Goal: Task Accomplishment & Management: Complete application form

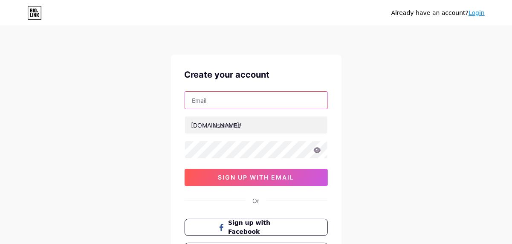
click at [201, 96] on input "text" at bounding box center [256, 100] width 142 height 17
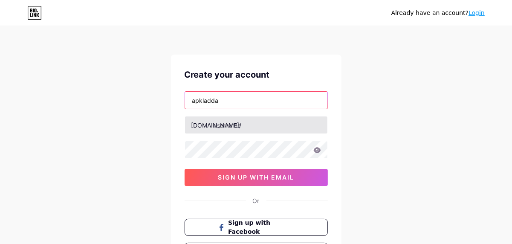
type input "apkladda"
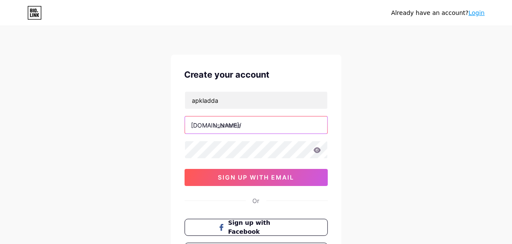
click at [225, 121] on input "text" at bounding box center [256, 124] width 142 height 17
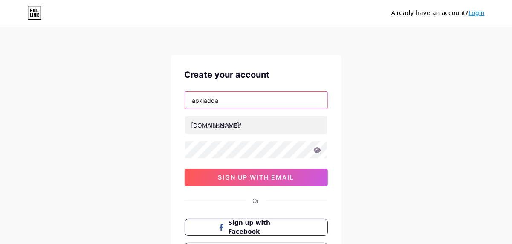
click at [227, 103] on input "apkladda" at bounding box center [256, 100] width 142 height 17
click at [227, 103] on input "text" at bounding box center [256, 100] width 142 height 17
type input "[EMAIL_ADDRESS][DOMAIN_NAME]"
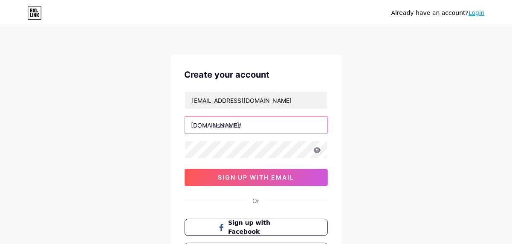
click at [253, 122] on input "text" at bounding box center [256, 124] width 142 height 17
type input "apkladda"
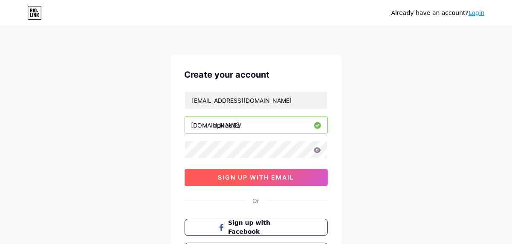
click at [241, 177] on span "sign up with email" at bounding box center [256, 176] width 76 height 7
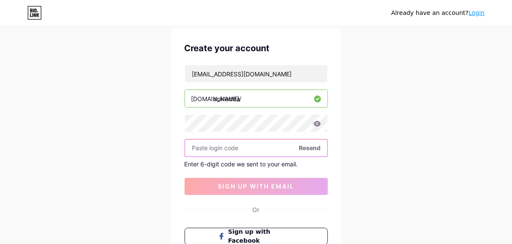
scroll to position [27, 0]
click at [225, 149] on input "text" at bounding box center [256, 147] width 142 height 17
click at [221, 147] on input "text" at bounding box center [256, 147] width 142 height 17
paste input "594454"
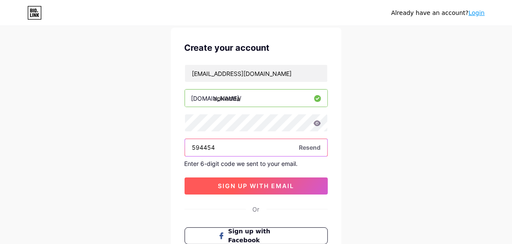
type input "594454"
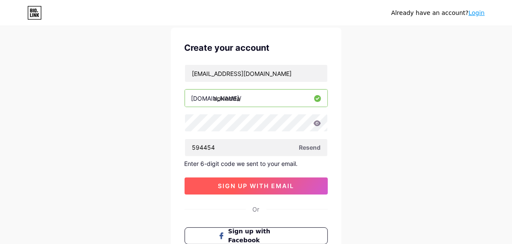
click at [247, 188] on button "sign up with email" at bounding box center [256, 185] width 143 height 17
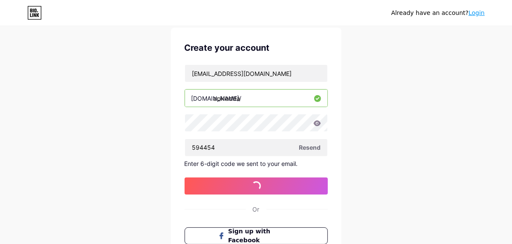
scroll to position [0, 0]
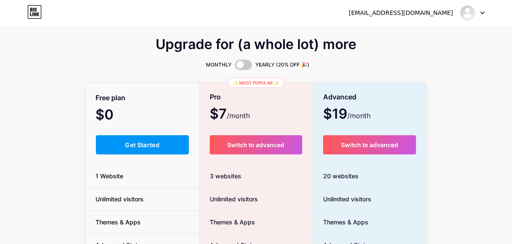
click at [485, 9] on div "[EMAIL_ADDRESS][DOMAIN_NAME] Dashboard Logout" at bounding box center [256, 12] width 512 height 15
click at [483, 12] on icon at bounding box center [482, 13] width 4 height 3
click at [415, 33] on link "Dashboard" at bounding box center [431, 34] width 106 height 23
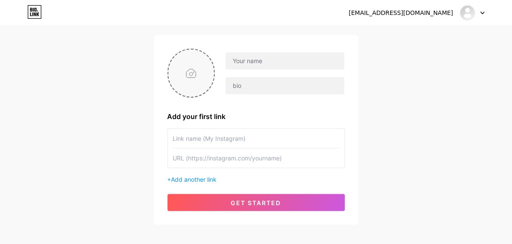
scroll to position [55, 0]
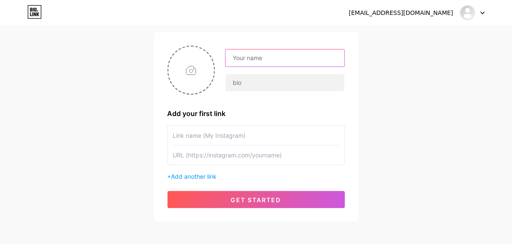
click at [245, 55] on input "text" at bounding box center [284, 57] width 118 height 17
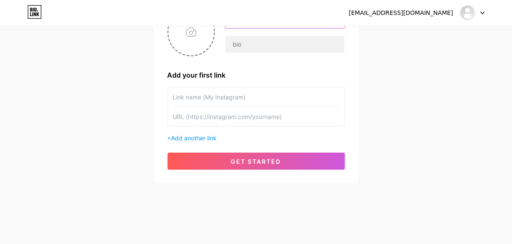
scroll to position [44, 0]
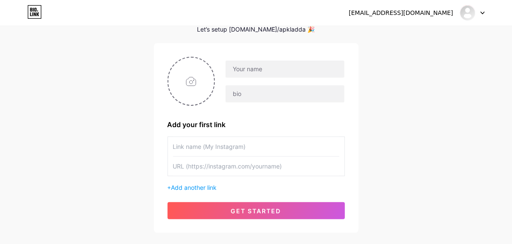
click at [230, 148] on input "text" at bounding box center [256, 146] width 166 height 19
paste input "Hydrogen Executor APK"
type input "Hydrogen Executor APK"
click at [198, 165] on input "text" at bounding box center [256, 165] width 166 height 19
paste input "[URL][DOMAIN_NAME]"
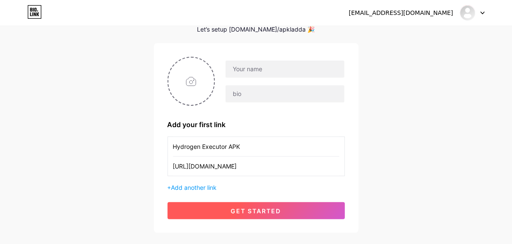
type input "[URL][DOMAIN_NAME]"
click at [242, 216] on button "get started" at bounding box center [256, 210] width 177 height 17
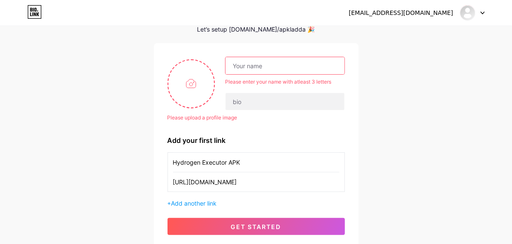
click at [251, 63] on input "text" at bounding box center [284, 65] width 118 height 17
click at [237, 66] on input "text" at bounding box center [284, 65] width 118 height 17
click at [195, 157] on input "Hydrogen Executor APK" at bounding box center [256, 162] width 166 height 19
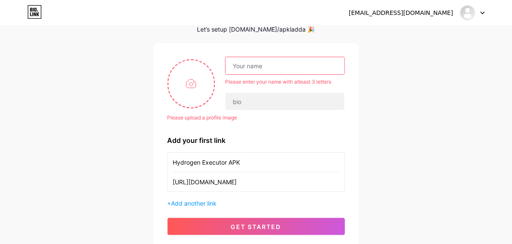
click at [195, 157] on input "Hydrogen Executor APK" at bounding box center [256, 162] width 166 height 19
click at [236, 68] on input "text" at bounding box center [284, 65] width 118 height 17
paste input "Hydrogen Executor APK"
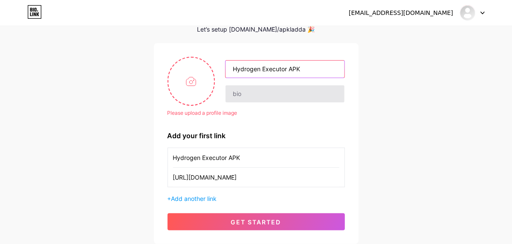
type input "Hydrogen Executor APK"
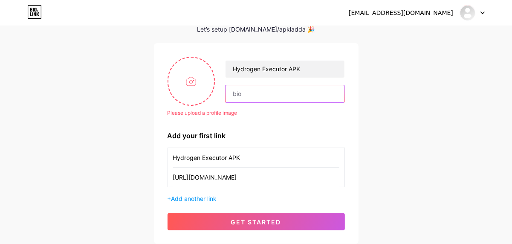
click at [252, 90] on input "text" at bounding box center [284, 93] width 118 height 17
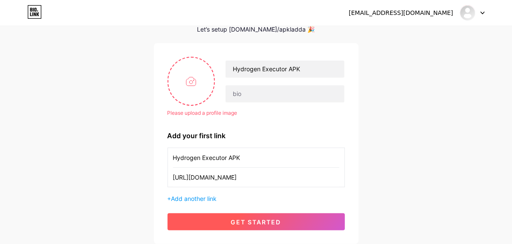
click at [252, 218] on span "get started" at bounding box center [256, 221] width 50 height 7
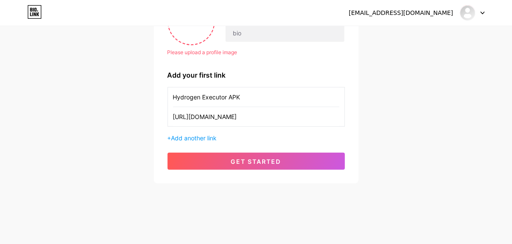
scroll to position [7, 0]
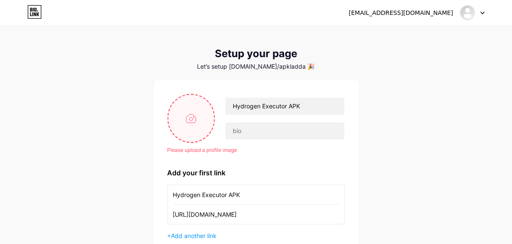
click at [181, 115] on input "file" at bounding box center [191, 118] width 46 height 47
click at [192, 116] on input "file" at bounding box center [191, 118] width 46 height 47
type input "C:\fakepath\download.jpeg"
click at [190, 128] on input "file" at bounding box center [191, 118] width 46 height 47
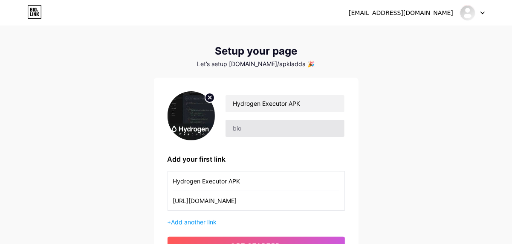
scroll to position [8, 0]
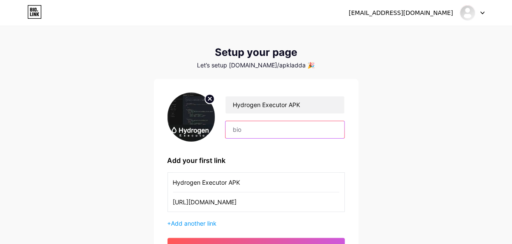
click at [244, 124] on input "text" at bounding box center [284, 129] width 118 height 17
click at [207, 204] on input "[URL][DOMAIN_NAME]" at bounding box center [256, 201] width 166 height 19
click at [263, 130] on input "text" at bounding box center [284, 129] width 118 height 17
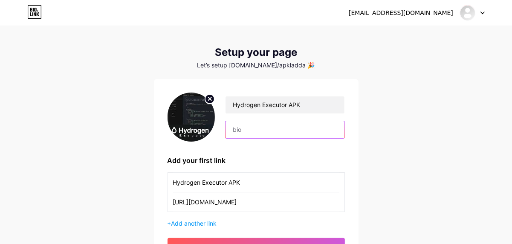
paste input "Hydrogen Executor is an Android tool designed to run custom Roblox scripts. It …"
click at [263, 130] on input "Hydrogen Executor is an Android tool designed to run custom Roblox scripts. It …" at bounding box center [284, 129] width 118 height 17
click at [321, 124] on input "Hydrogen Executor is an Android tool designed to run custom Roblox scripts. It …" at bounding box center [284, 129] width 118 height 17
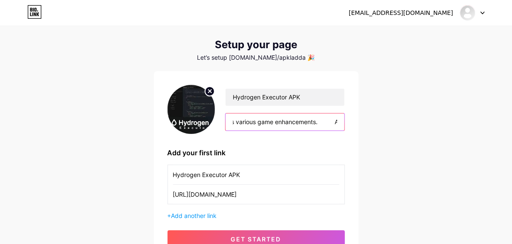
scroll to position [0, 364]
click at [338, 121] on input "Hydrogen Executor is an Android tool designed to run custom Roblox scripts. It …" at bounding box center [284, 121] width 118 height 17
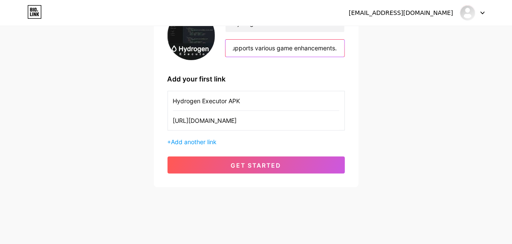
scroll to position [90, 0]
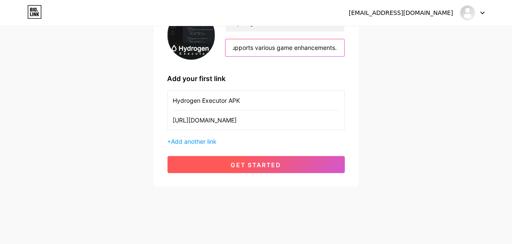
type input "Hydrogen Executor is an Android tool designed to run custom Roblox scripts. It …"
click at [279, 161] on span "get started" at bounding box center [256, 164] width 50 height 7
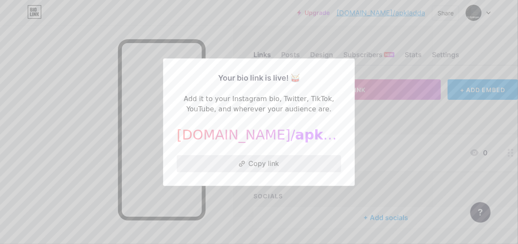
click at [259, 164] on button "Copy link" at bounding box center [259, 163] width 165 height 17
